Goal: Find specific page/section

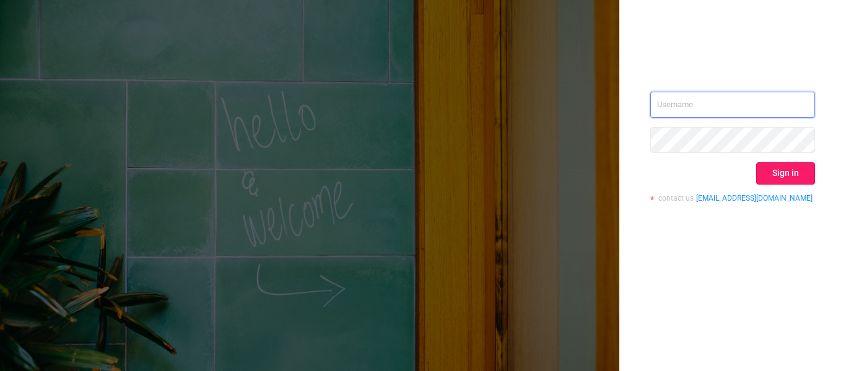
type input "[EMAIL_ADDRESS][DOMAIN_NAME]"
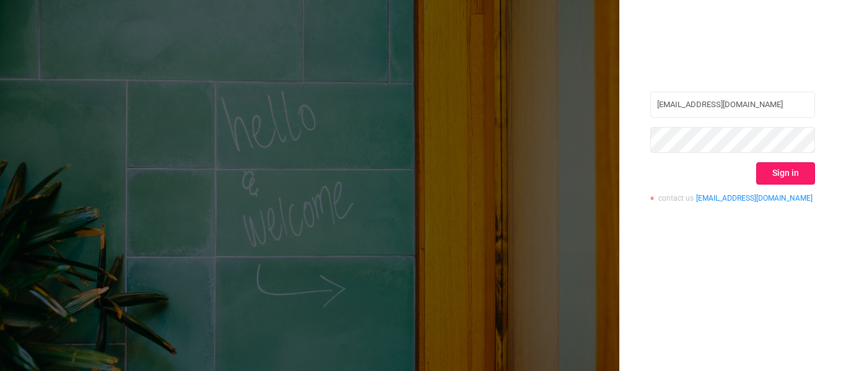
click at [784, 174] on button "Sign in" at bounding box center [785, 173] width 59 height 22
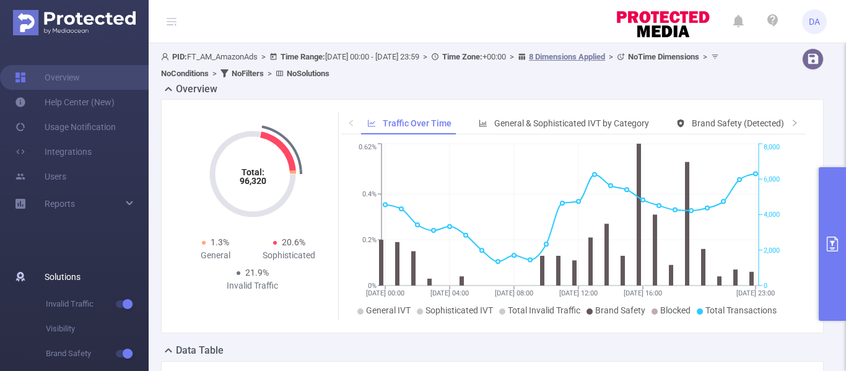
click at [64, 279] on span "Solutions" at bounding box center [63, 276] width 36 height 25
click at [62, 203] on span "Reports" at bounding box center [60, 204] width 30 height 10
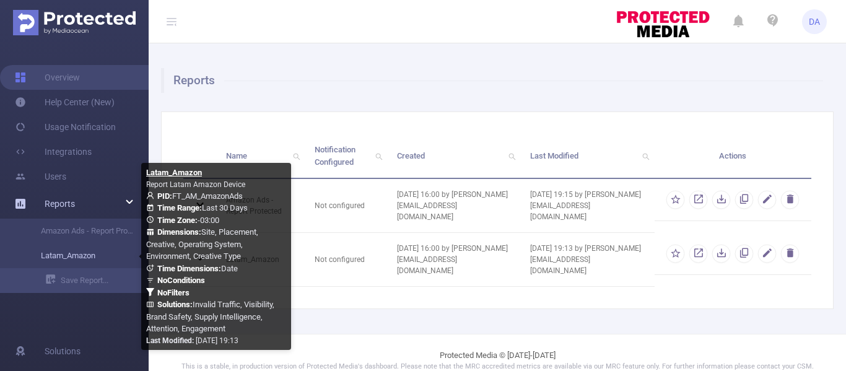
click at [59, 253] on link "Latam_Amazon" at bounding box center [79, 255] width 109 height 25
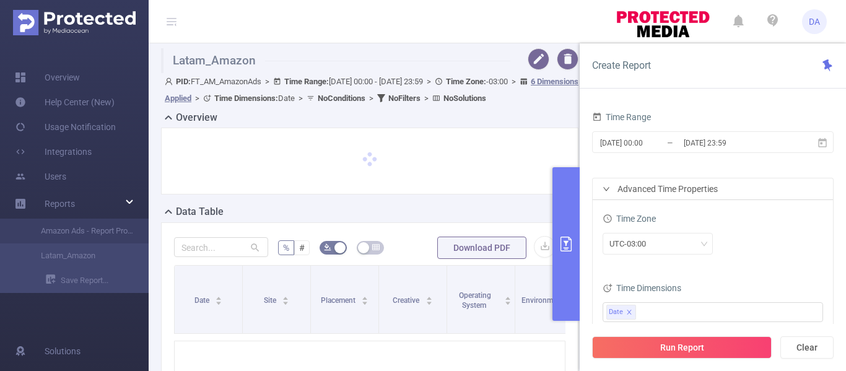
click at [448, 169] on div at bounding box center [369, 161] width 391 height 41
